Goal: Information Seeking & Learning: Find contact information

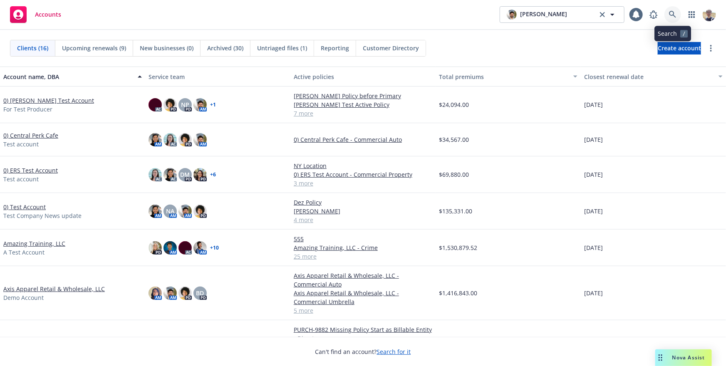
click at [676, 15] on icon at bounding box center [672, 14] width 7 height 7
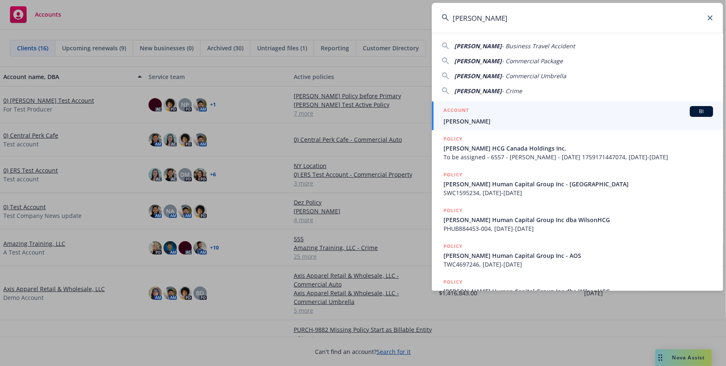
type input "[PERSON_NAME]"
click at [512, 116] on div "ACCOUNT BI" at bounding box center [579, 111] width 270 height 11
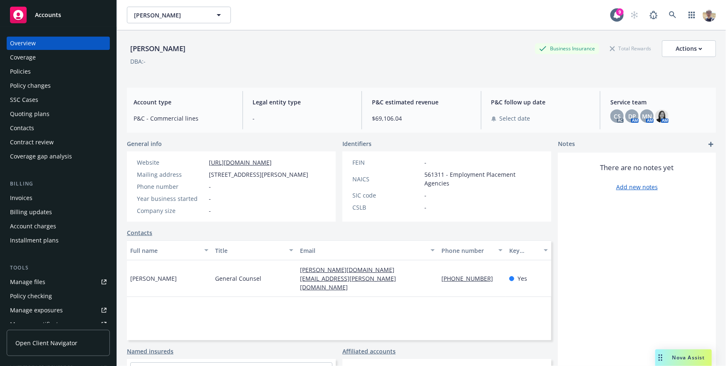
scroll to position [204, 0]
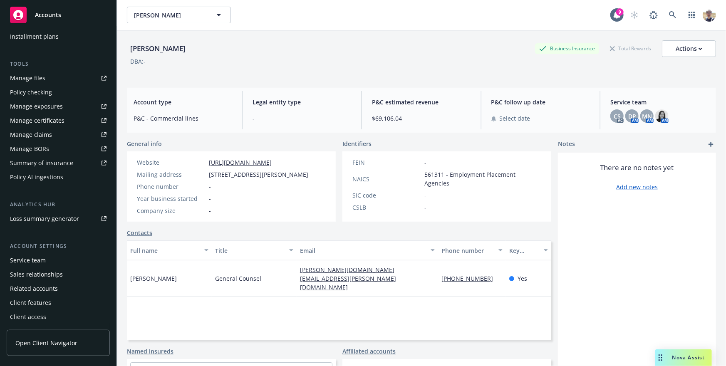
click at [32, 316] on div "Client access" at bounding box center [28, 317] width 36 height 13
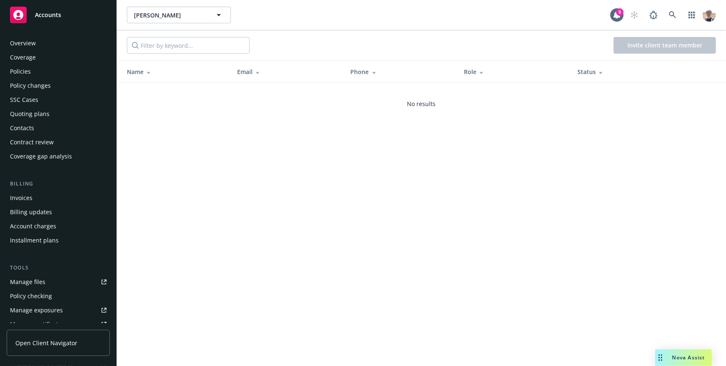
click at [30, 127] on div "Contacts" at bounding box center [22, 128] width 24 height 13
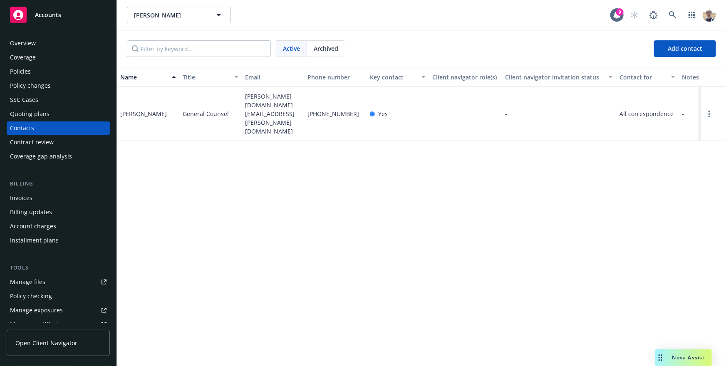
scroll to position [204, 0]
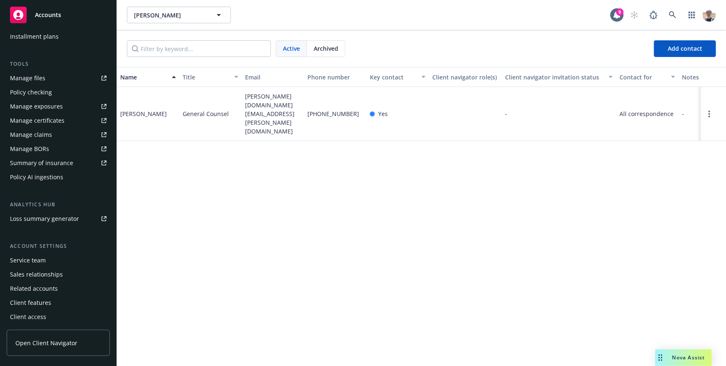
click at [49, 260] on div "Service team" at bounding box center [58, 260] width 97 height 13
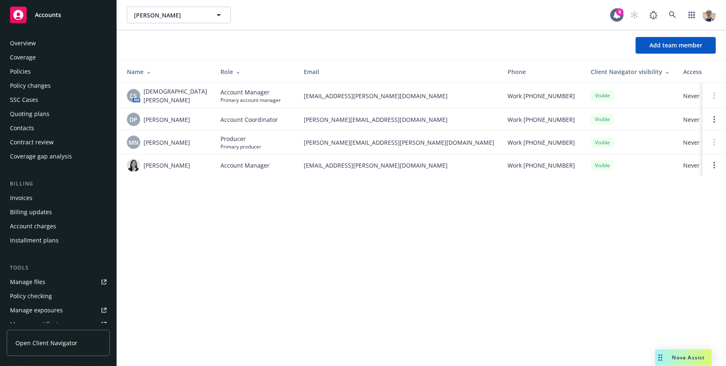
click at [38, 127] on div "Contacts" at bounding box center [58, 128] width 97 height 13
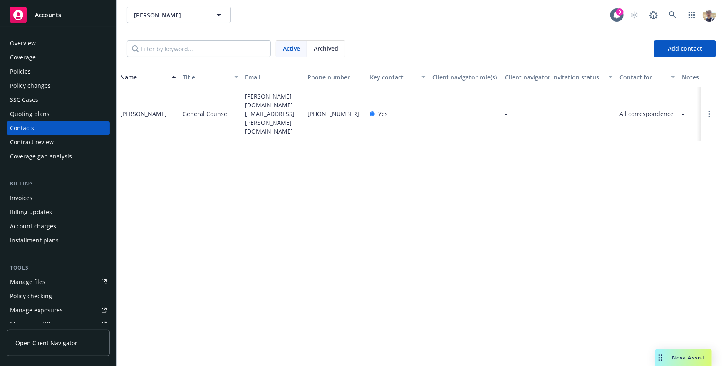
click at [520, 210] on div "Name Title Email Phone number Key contact Client navigator role(s) Client navig…" at bounding box center [421, 216] width 609 height 299
